Goal: Task Accomplishment & Management: Manage account settings

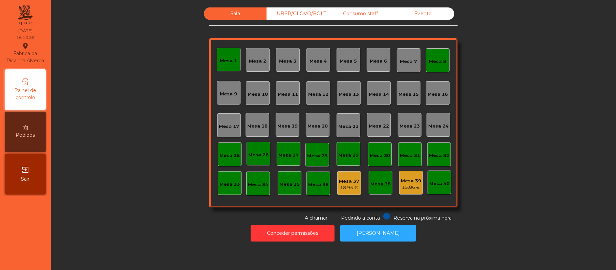
click at [228, 55] on div "Mesa 1" at bounding box center [228, 59] width 17 height 9
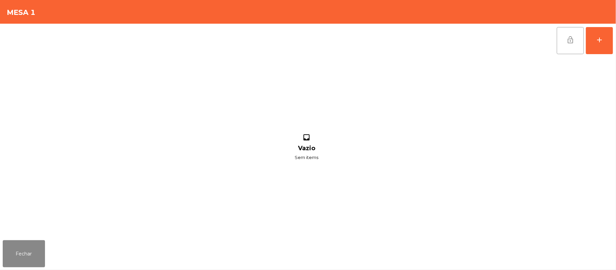
click at [565, 40] on button "lock_open" at bounding box center [569, 40] width 27 height 27
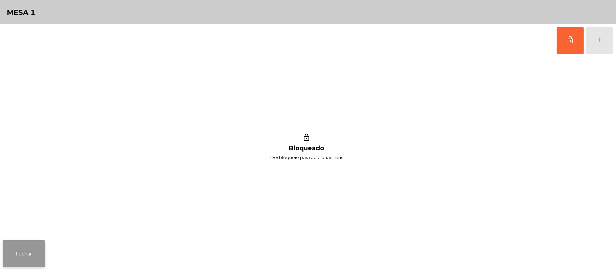
click at [16, 256] on button "Fechar" at bounding box center [24, 253] width 42 height 27
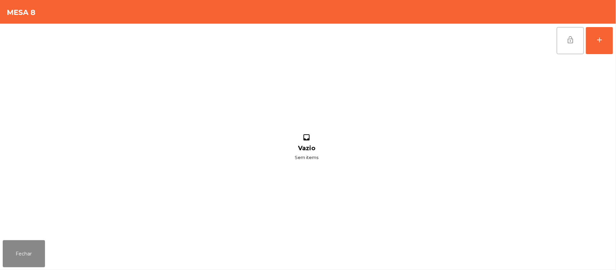
click at [563, 49] on button "lock_open" at bounding box center [569, 40] width 27 height 27
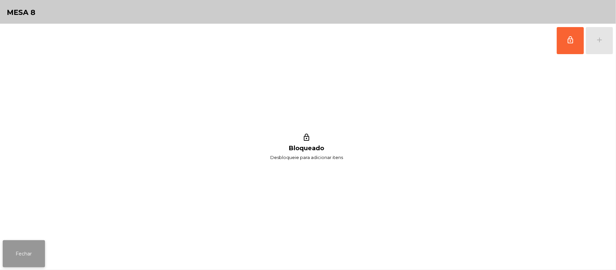
click at [25, 266] on button "Fechar" at bounding box center [24, 253] width 42 height 27
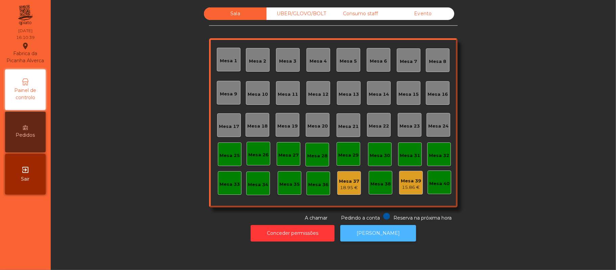
click at [391, 235] on button "[PERSON_NAME]" at bounding box center [378, 233] width 76 height 17
click at [402, 186] on div "15.86 €" at bounding box center [411, 187] width 20 height 7
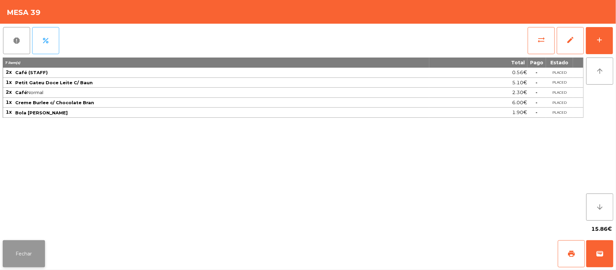
click at [13, 259] on button "Fechar" at bounding box center [24, 253] width 42 height 27
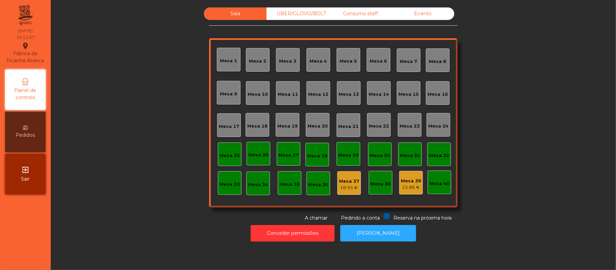
click at [383, 192] on div "Mesa 38" at bounding box center [380, 183] width 24 height 24
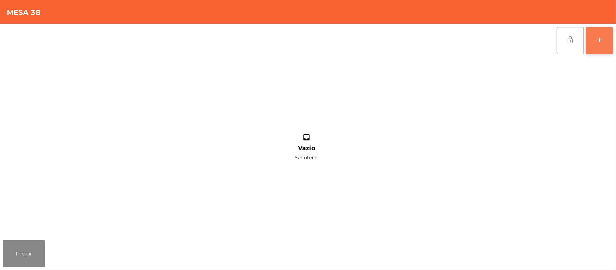
click at [610, 43] on button "add" at bounding box center [599, 40] width 27 height 27
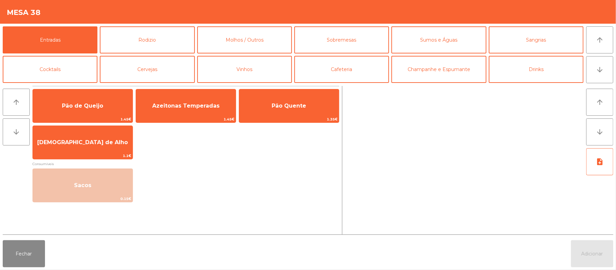
scroll to position [0, 0]
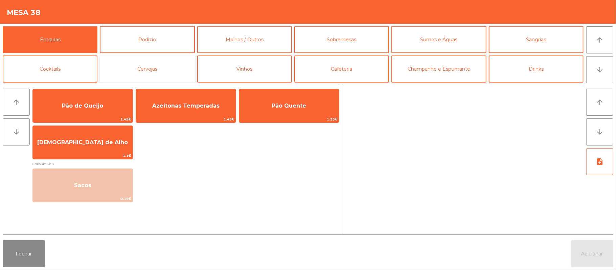
click at [180, 76] on button "Cervejas" at bounding box center [147, 68] width 95 height 27
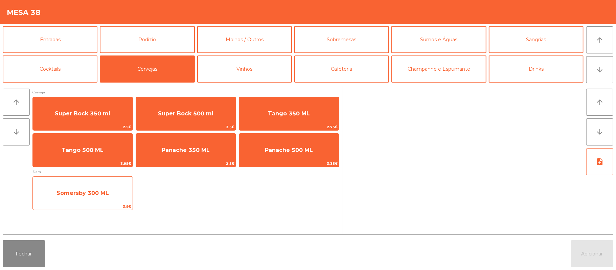
click at [87, 199] on span "Somersby 300 ML" at bounding box center [83, 193] width 100 height 18
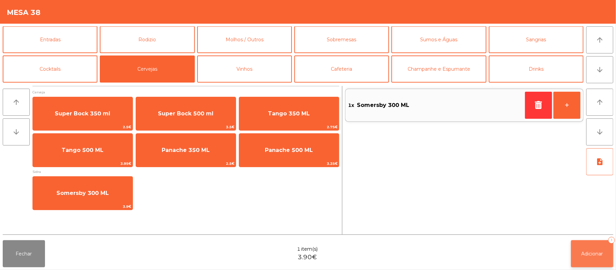
click at [589, 251] on span "Adicionar" at bounding box center [592, 254] width 22 height 6
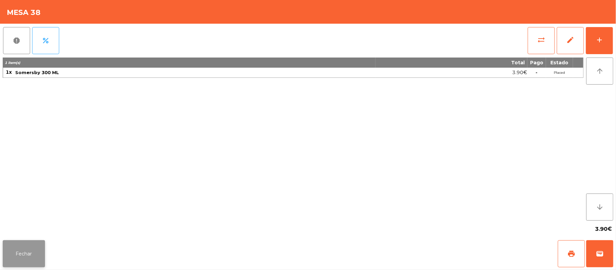
click at [29, 260] on button "Fechar" at bounding box center [24, 253] width 42 height 27
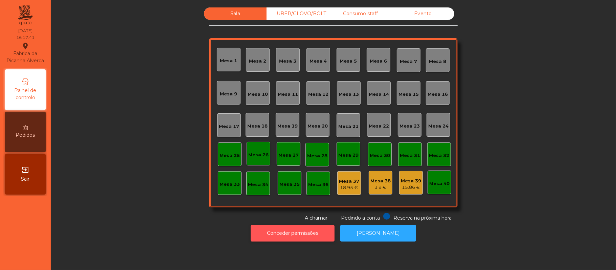
click at [270, 237] on button "Conceder permissões" at bounding box center [293, 233] width 84 height 17
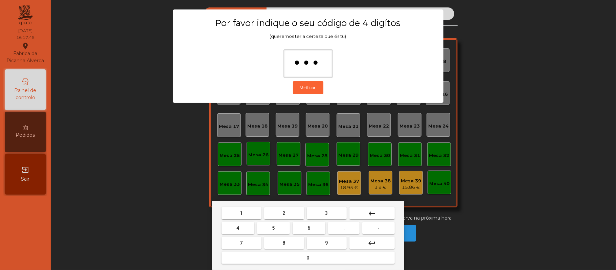
type input "****"
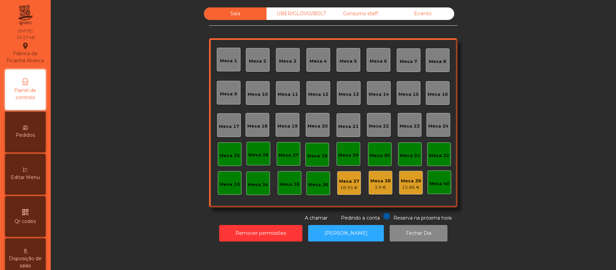
click at [417, 15] on div "Evento" at bounding box center [422, 13] width 63 height 13
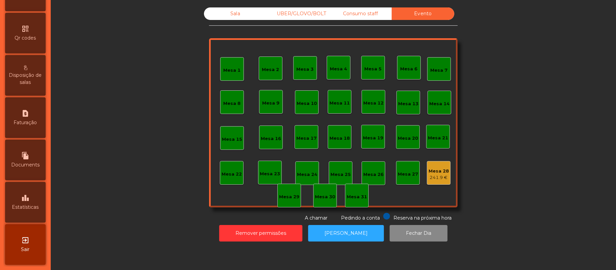
scroll to position [190, 0]
click at [27, 209] on span "Estatísticas" at bounding box center [25, 207] width 27 height 7
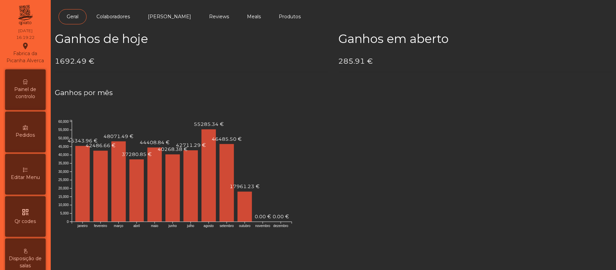
click at [28, 96] on span "Painel de controlo" at bounding box center [25, 93] width 37 height 14
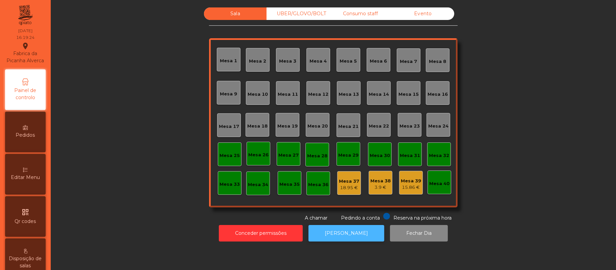
click at [335, 235] on button "[PERSON_NAME]" at bounding box center [346, 233] width 76 height 17
click at [351, 239] on button "[PERSON_NAME]" at bounding box center [346, 233] width 76 height 17
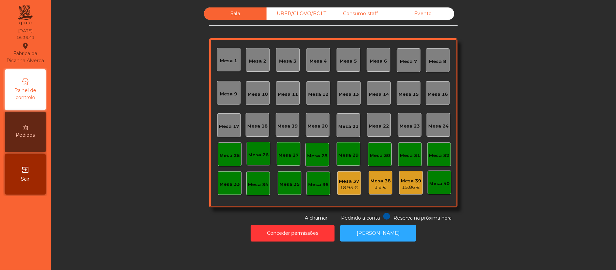
click at [356, 15] on div "Consumo staff" at bounding box center [360, 13] width 63 height 13
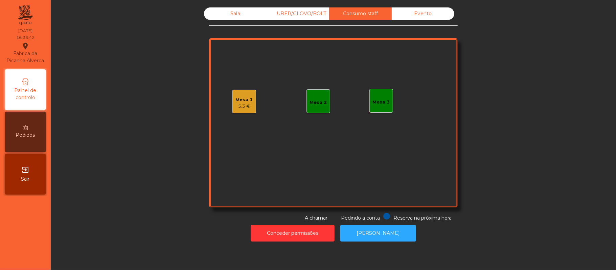
click at [240, 103] on div "5.3 €" at bounding box center [244, 106] width 17 height 7
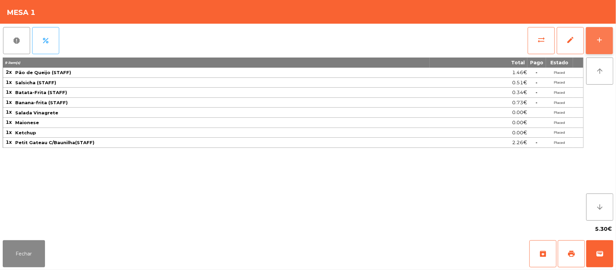
click at [612, 41] on button "add" at bounding box center [599, 40] width 27 height 27
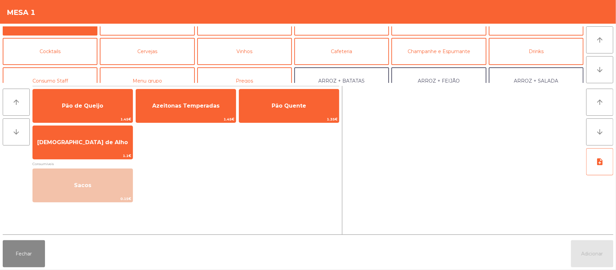
scroll to position [32, 0]
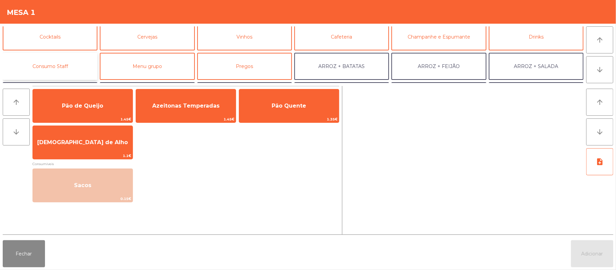
click at [53, 62] on button "Consumo Staff" at bounding box center [50, 66] width 95 height 27
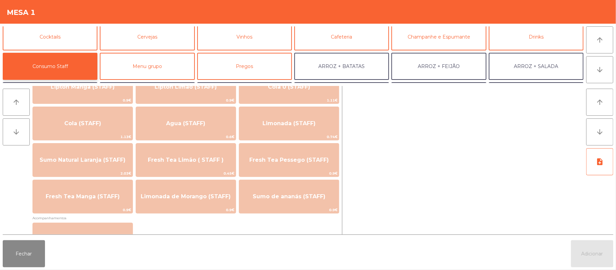
scroll to position [145, 0]
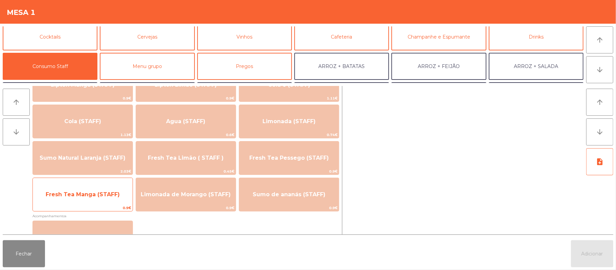
click at [96, 191] on span "Fresh Tea Manga (STAFF)" at bounding box center [83, 194] width 74 height 6
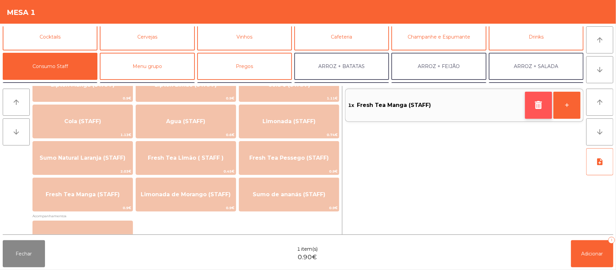
click at [536, 103] on icon "button" at bounding box center [538, 105] width 10 height 8
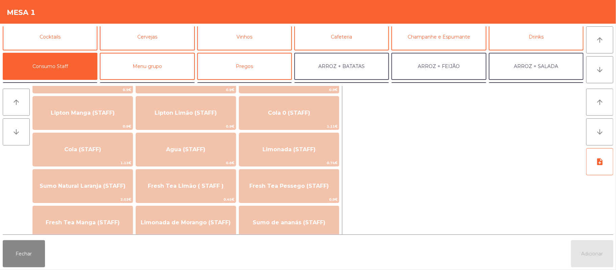
scroll to position [118, 0]
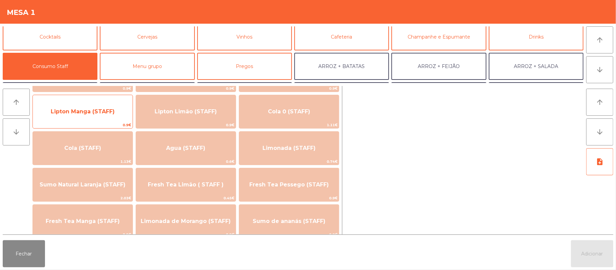
click at [87, 111] on span "Lipton Manga (STAFF)" at bounding box center [83, 111] width 64 height 6
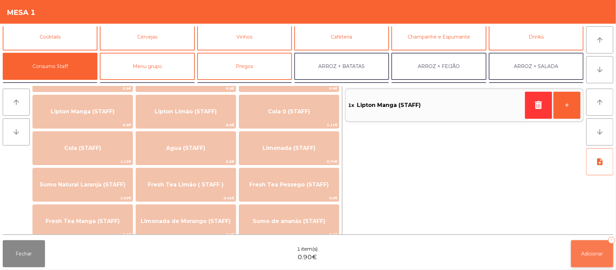
click at [591, 264] on button "Adicionar 1" at bounding box center [592, 253] width 42 height 27
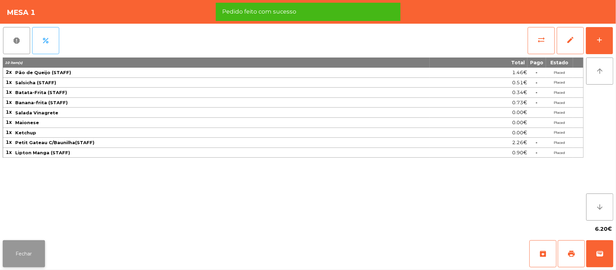
click at [6, 261] on button "Fechar" at bounding box center [24, 253] width 42 height 27
